Goal: Task Accomplishment & Management: Complete application form

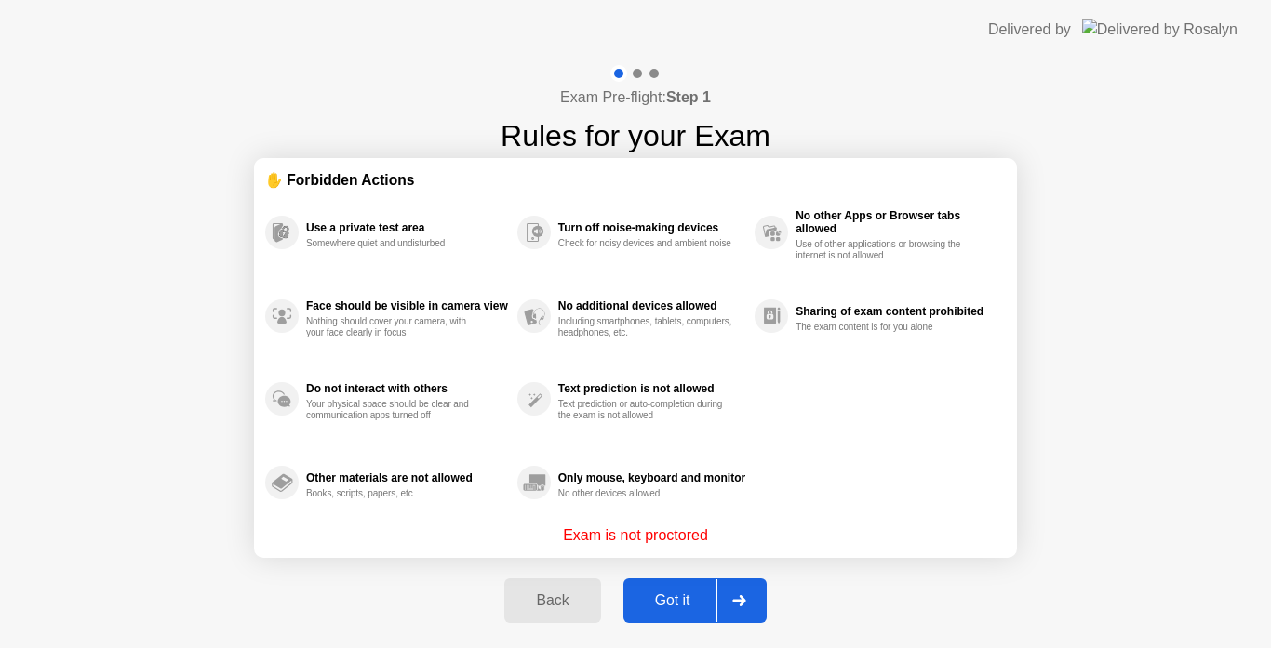
click at [730, 594] on div at bounding box center [738, 600] width 45 height 43
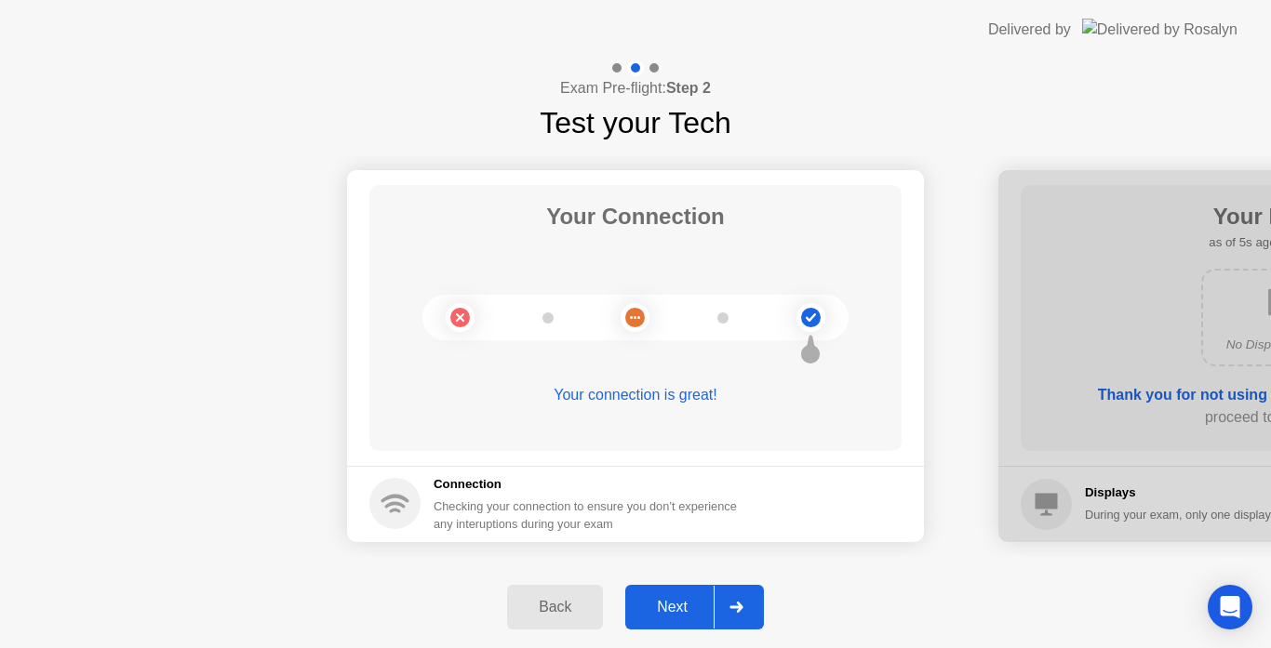
click at [803, 100] on div "Exam Pre-flight: Step 2 Test your Tech" at bounding box center [635, 103] width 1271 height 86
click at [676, 615] on div "Next" at bounding box center [672, 607] width 83 height 17
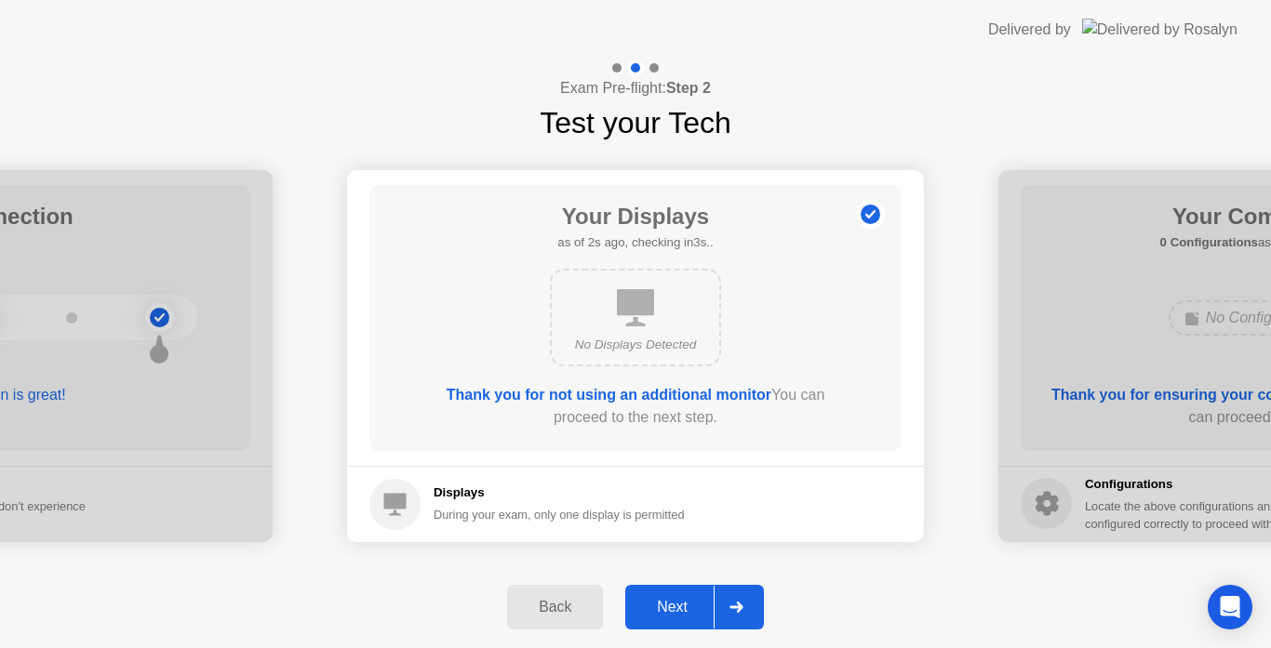
click at [699, 610] on div "Next" at bounding box center [672, 607] width 83 height 17
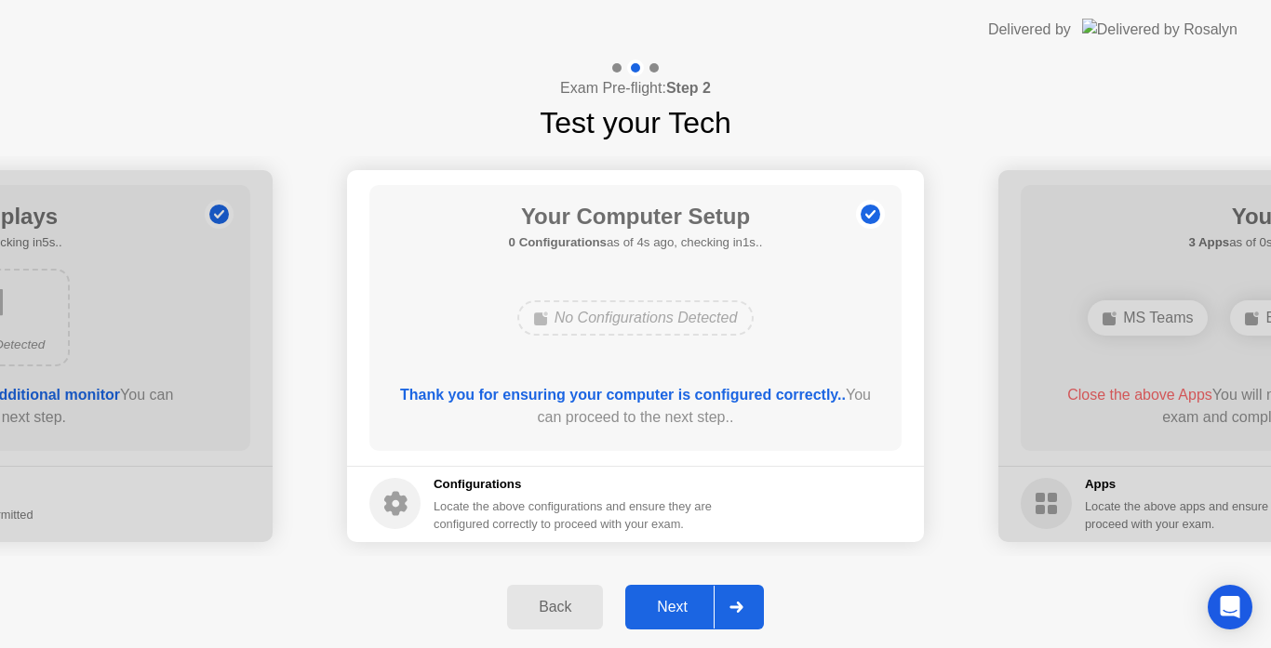
click at [698, 606] on div "Next" at bounding box center [672, 607] width 83 height 17
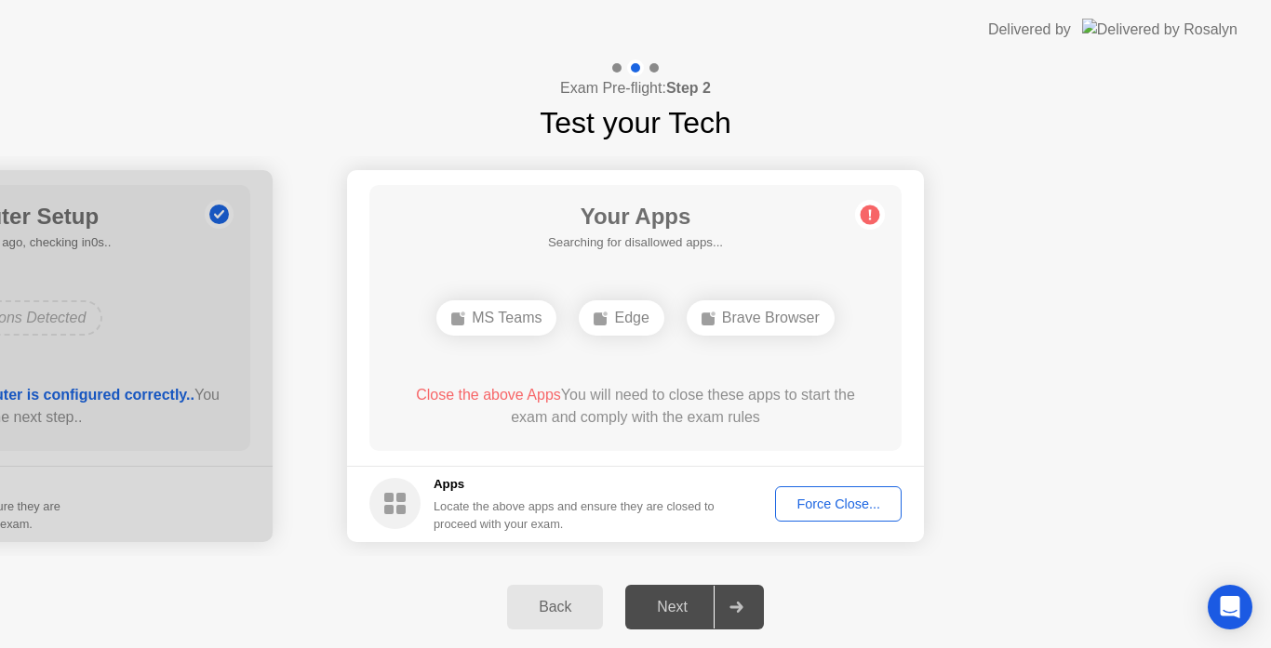
click at [663, 300] on div "Edge" at bounding box center [621, 317] width 85 height 35
click at [744, 230] on div "Your Apps Searching for disallowed apps... MS Teams Edge Brave Browser Close th…" at bounding box center [635, 318] width 532 height 266
click at [858, 310] on div "Your Apps 3 Apps as of 2s ago, checking in3s.. MS Teams Edge Brave Browser Clos…" at bounding box center [635, 318] width 532 height 266
click at [820, 507] on div "Force Close..." at bounding box center [837, 504] width 113 height 15
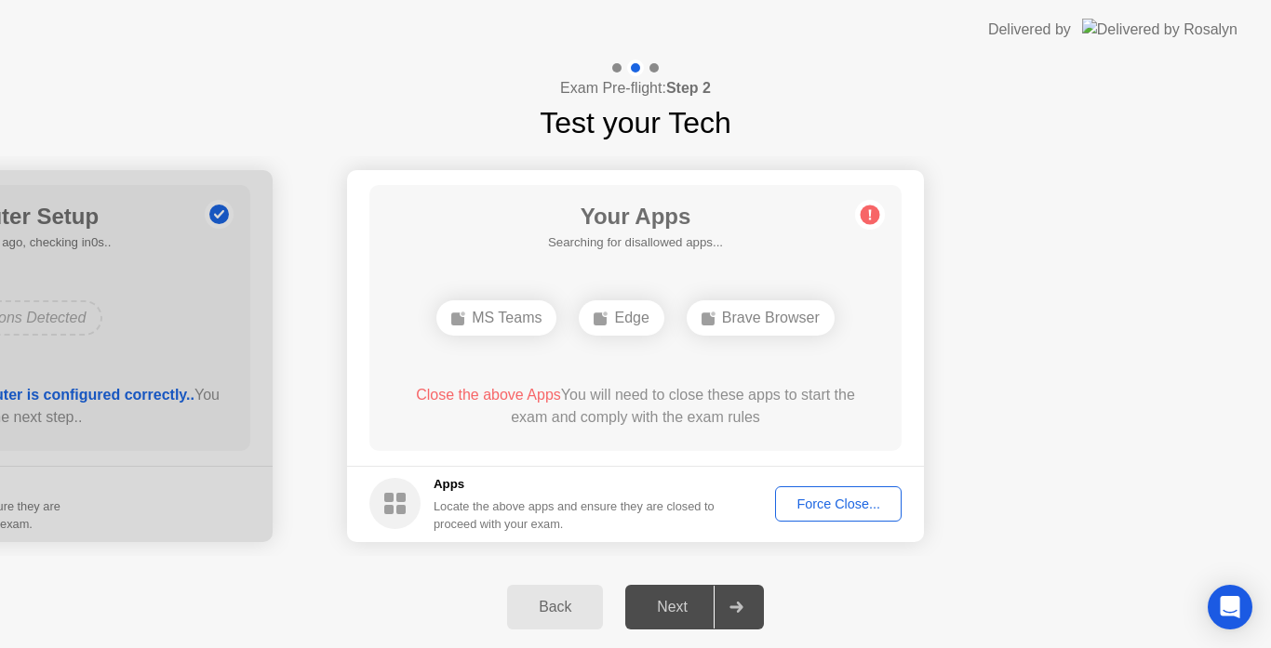
click at [864, 498] on div "Force Close..." at bounding box center [837, 504] width 113 height 15
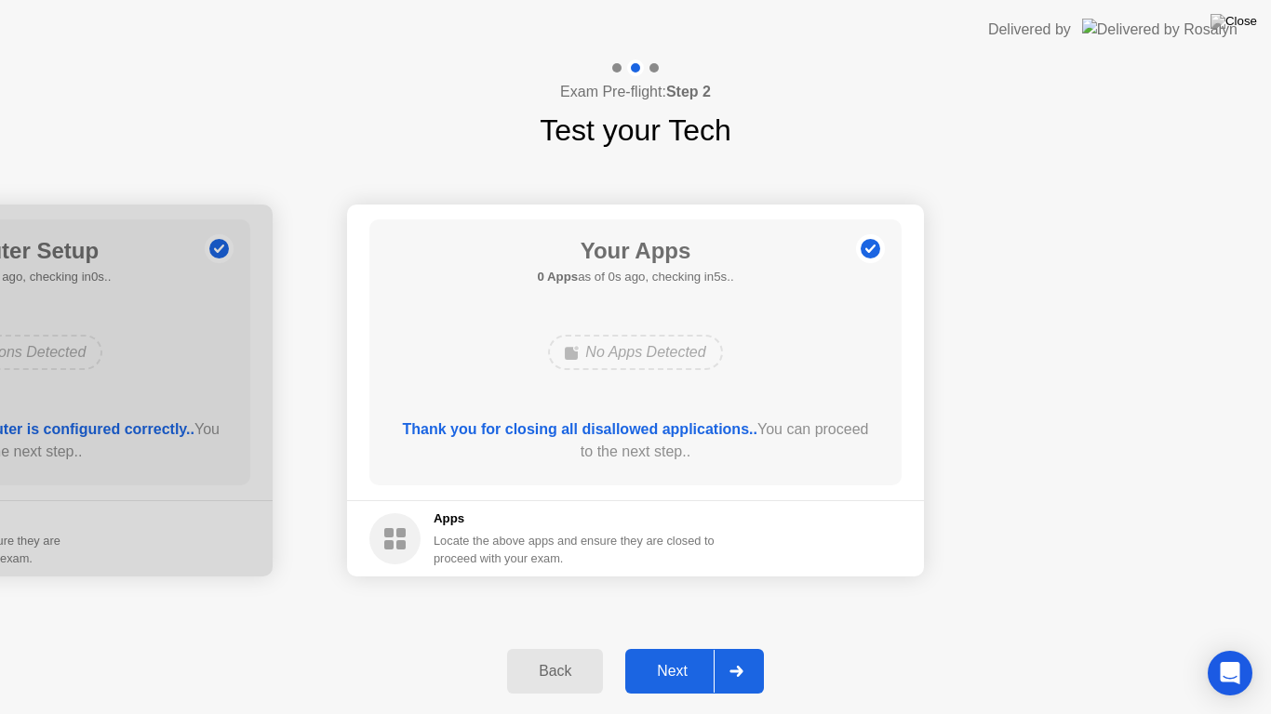
click at [707, 647] on div "Next" at bounding box center [672, 671] width 83 height 17
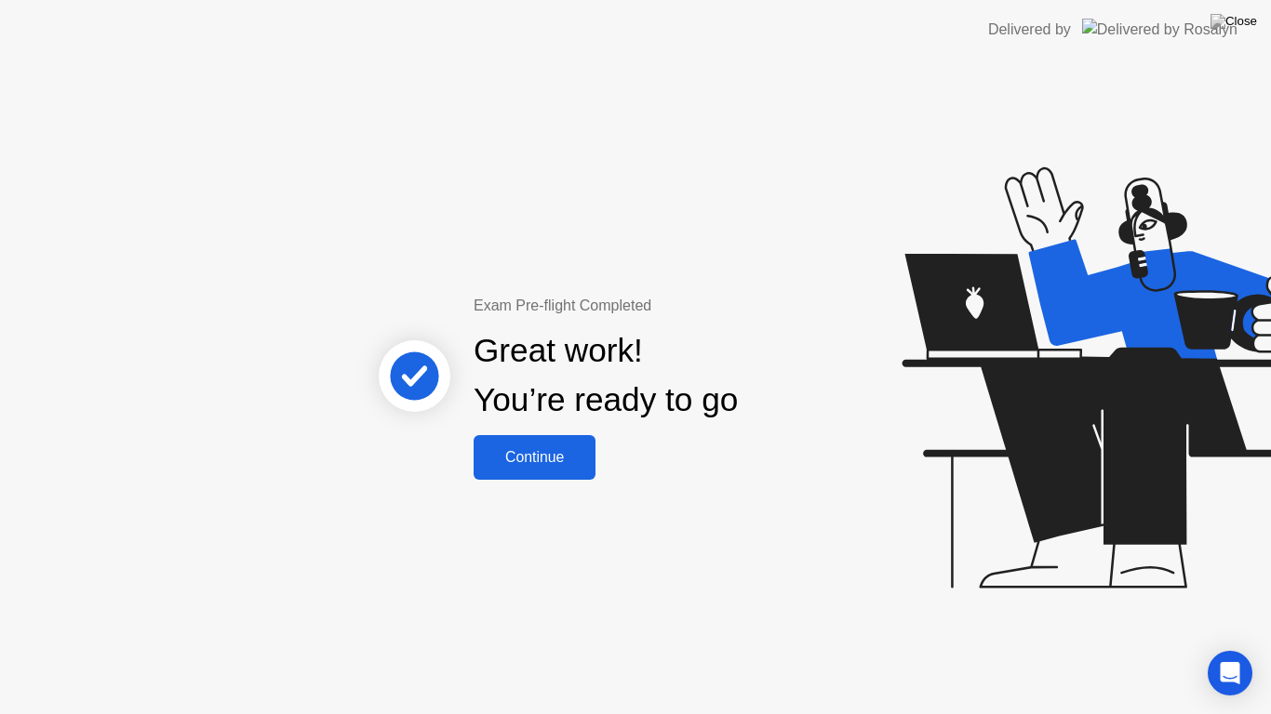
click at [568, 453] on div "Continue" at bounding box center [534, 457] width 111 height 17
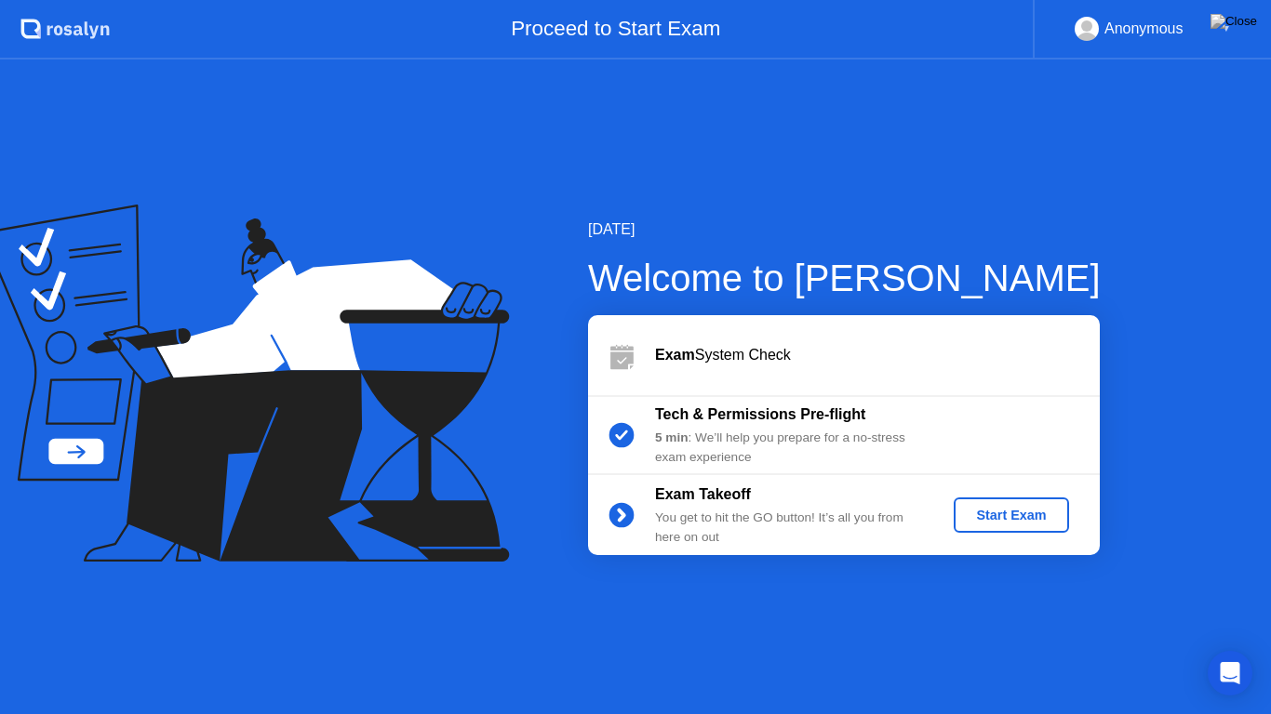
click at [1011, 520] on div "Start Exam" at bounding box center [1011, 515] width 100 height 15
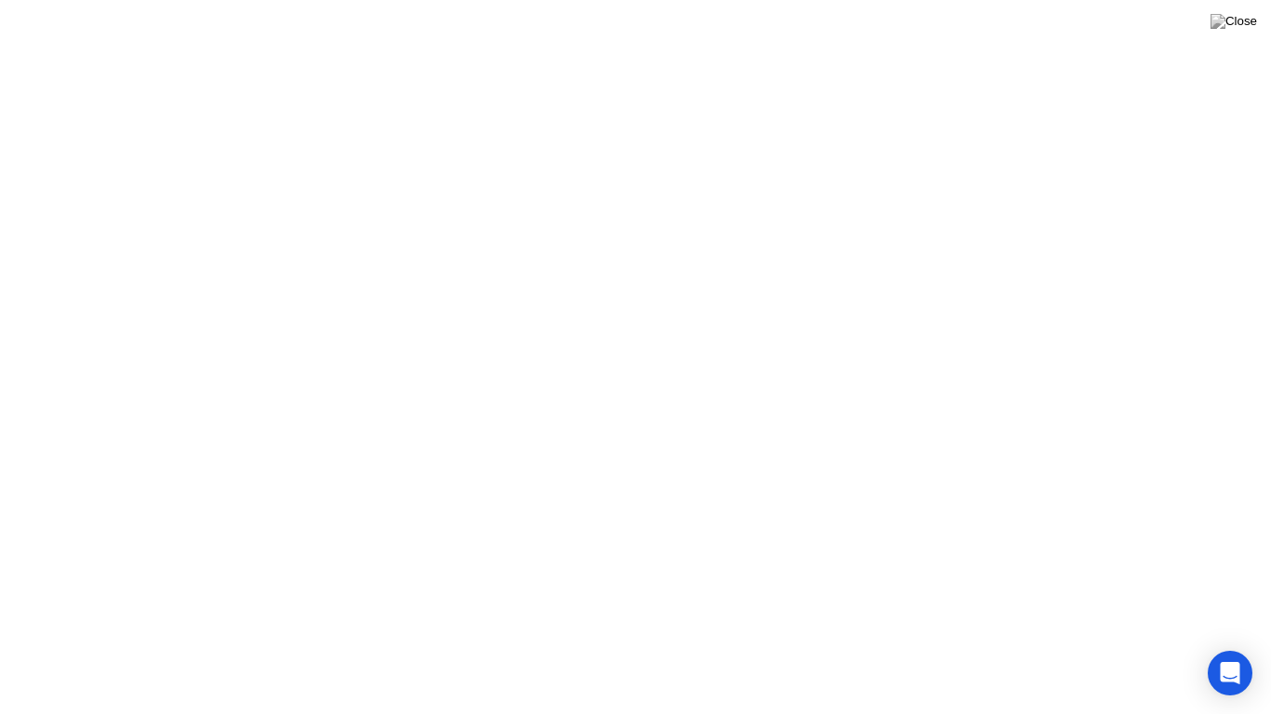
click div
click at [693, 647] on button "Exam Rules" at bounding box center [718, 684] width 99 height 17
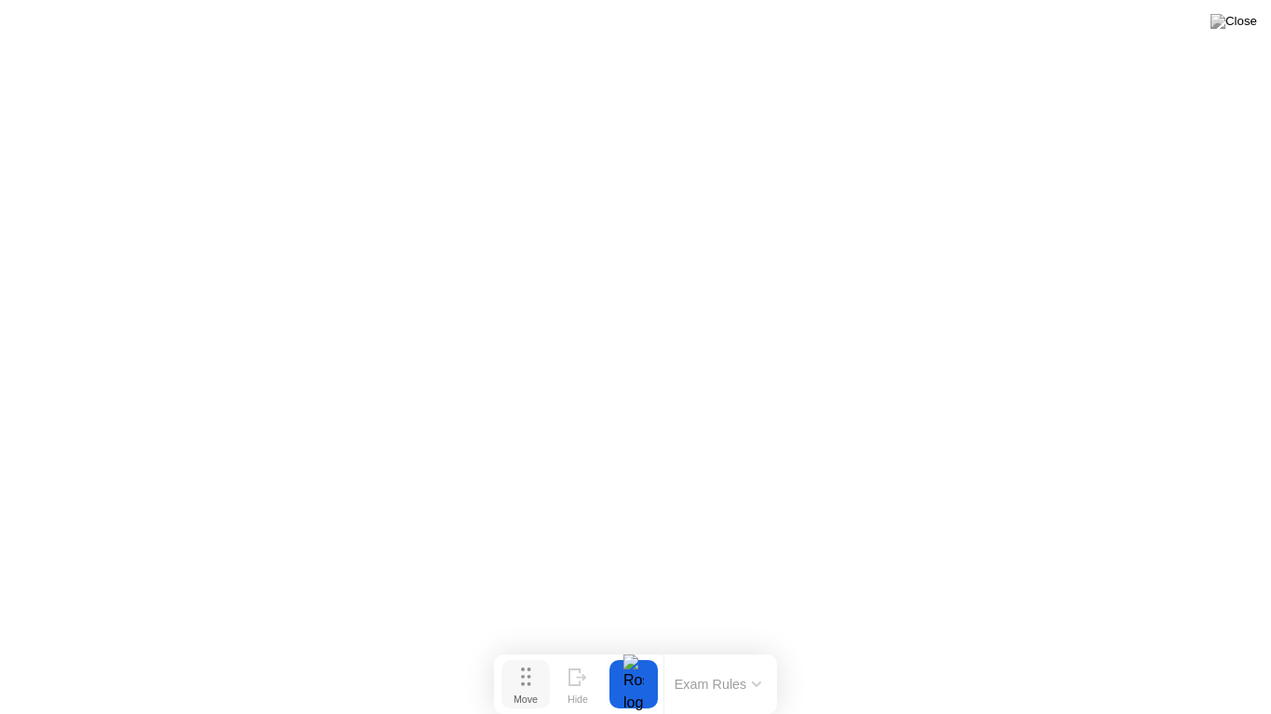
click at [541, 647] on button "Move" at bounding box center [525, 684] width 48 height 48
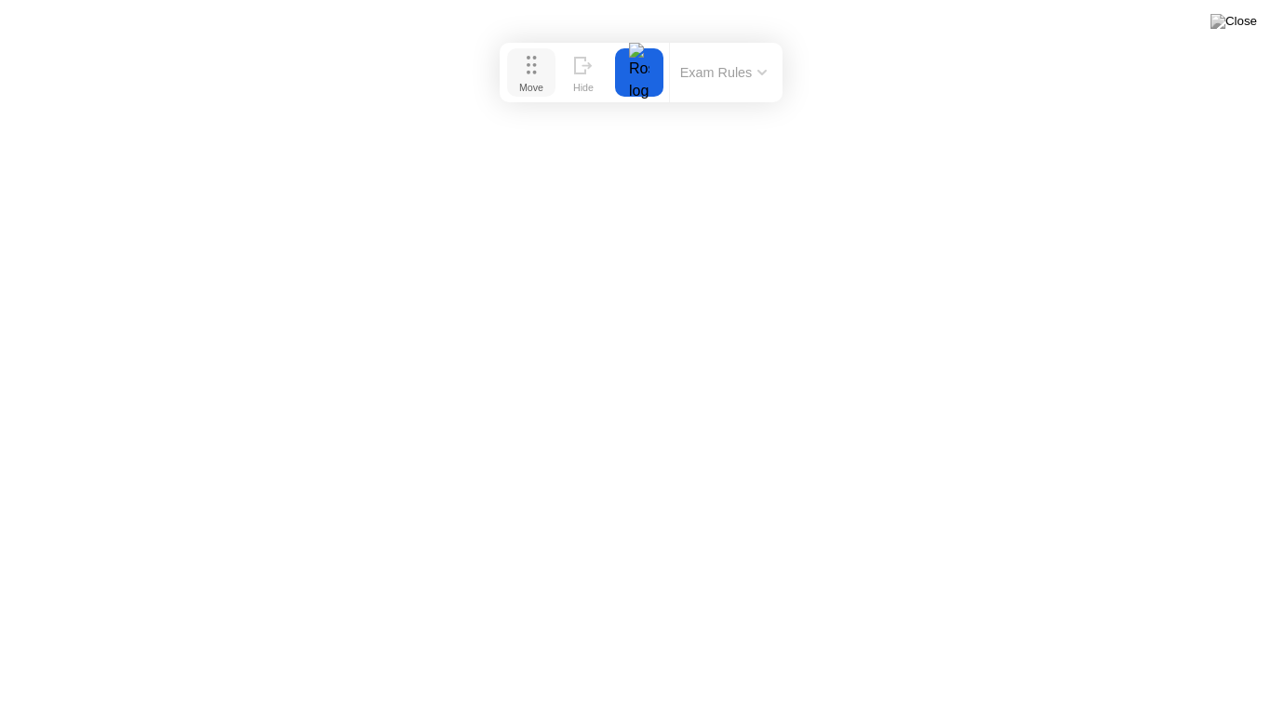
drag, startPoint x: 541, startPoint y: 680, endPoint x: 546, endPoint y: 54, distance: 626.0
click at [546, 54] on button "Move" at bounding box center [531, 72] width 48 height 48
click at [723, 50] on button "Exam Rules" at bounding box center [722, 58] width 99 height 17
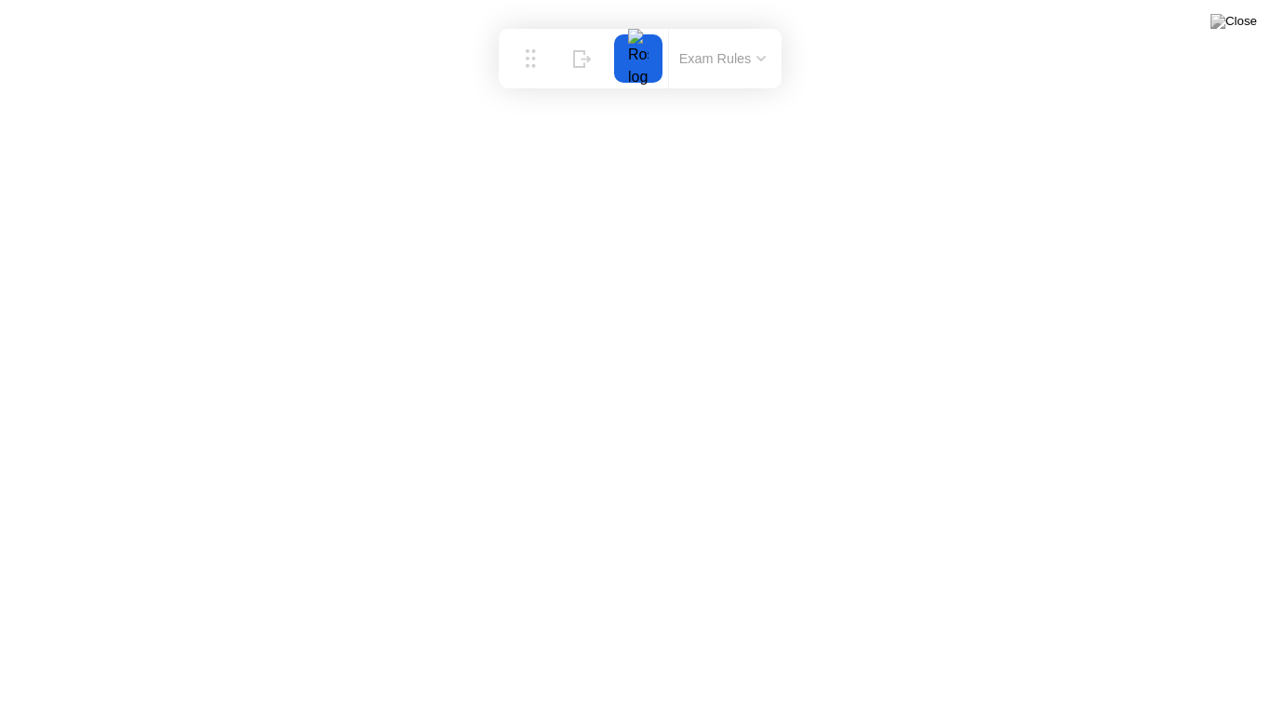
click at [658, 57] on div at bounding box center [638, 58] width 48 height 48
click at [632, 60] on div at bounding box center [638, 58] width 39 height 48
click at [584, 51] on icon at bounding box center [585, 51] width 10 height 7
click at [1238, 647] on div at bounding box center [1255, 684] width 39 height 48
click at [1265, 647] on div at bounding box center [1255, 684] width 39 height 48
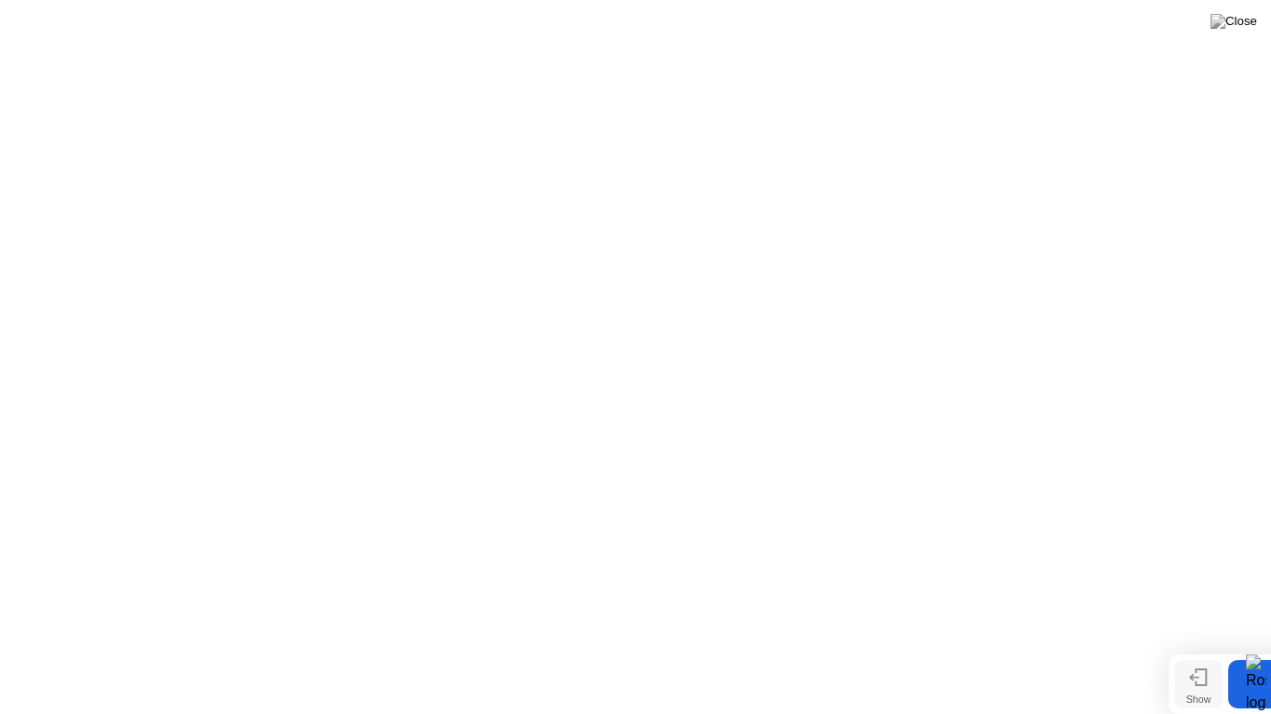
click at [1197, 647] on icon at bounding box center [1198, 678] width 19 height 18
click at [1242, 20] on img at bounding box center [1233, 21] width 47 height 15
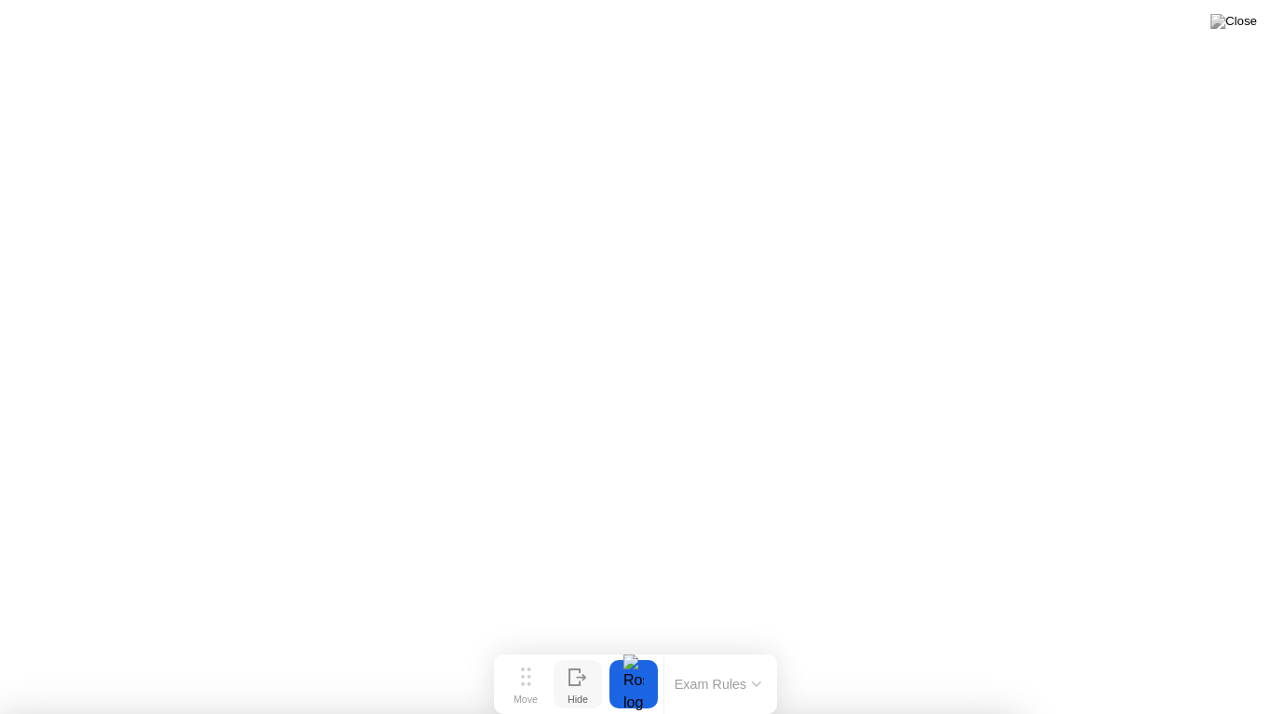
click at [637, 647] on div at bounding box center [633, 684] width 39 height 48
click at [726, 647] on div "Exam Rules" at bounding box center [717, 685] width 108 height 60
click at [581, 647] on div "Hide" at bounding box center [577, 699] width 20 height 11
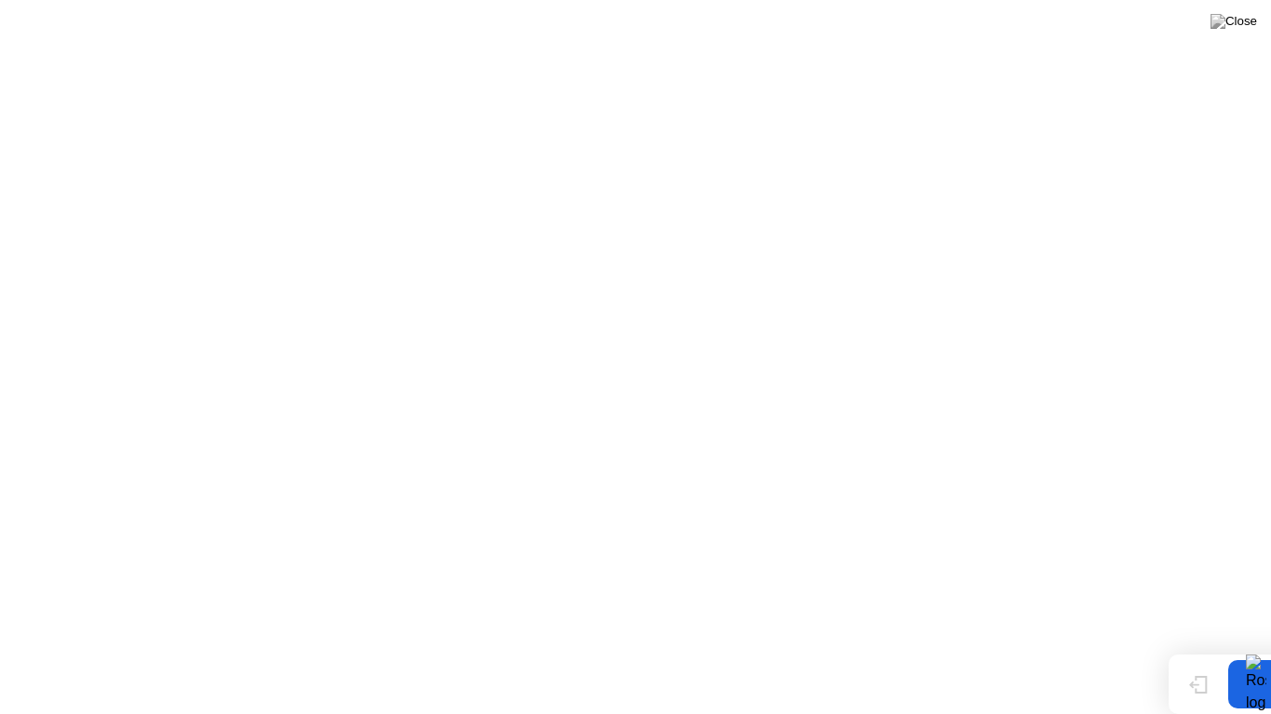
click at [1233, 647] on div at bounding box center [1256, 684] width 56 height 48
click at [1248, 647] on div at bounding box center [1255, 684] width 39 height 48
click at [1245, 23] on img at bounding box center [1233, 21] width 47 height 15
